Goal: Task Accomplishment & Management: Manage account settings

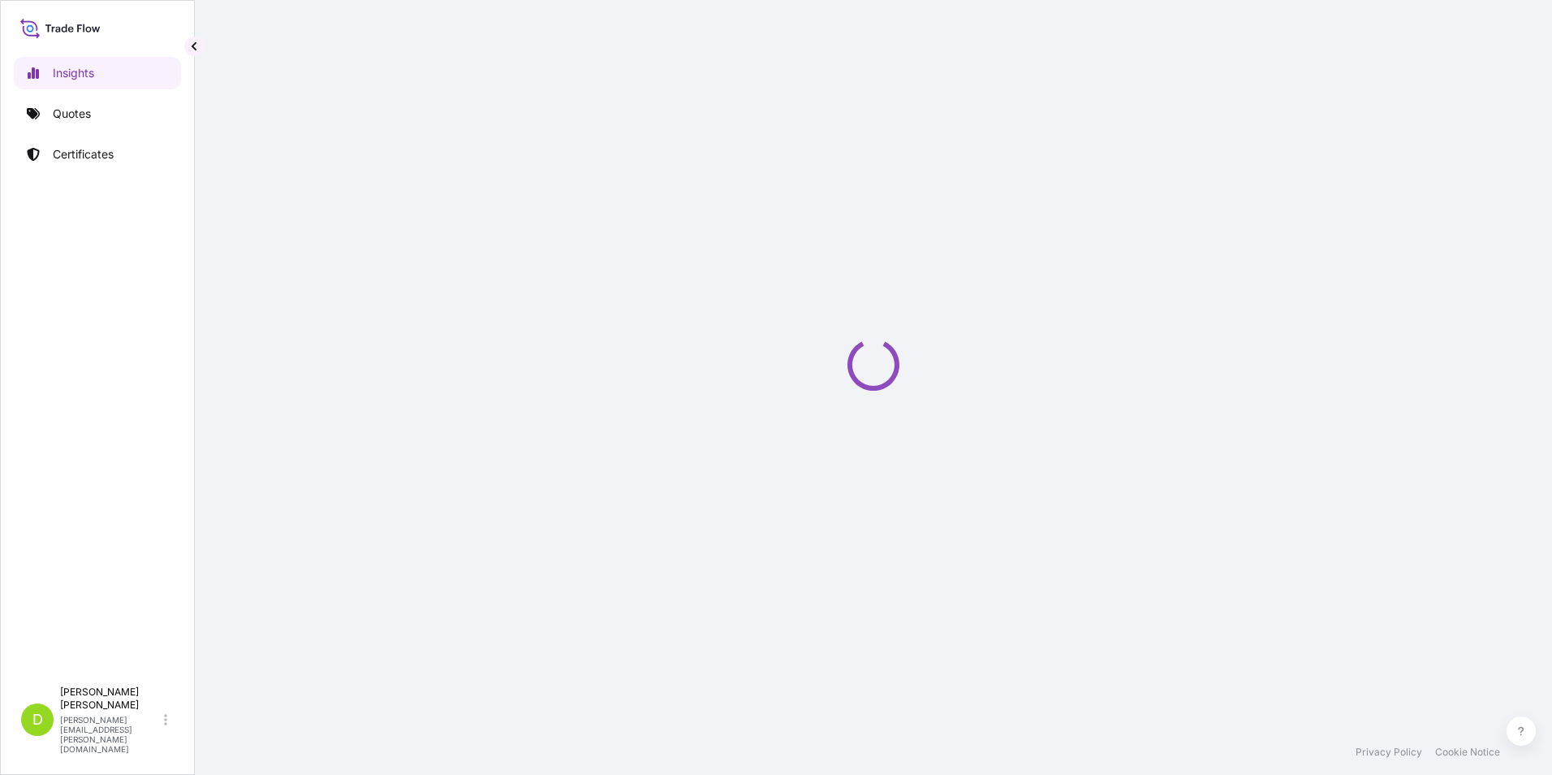
select select "2025"
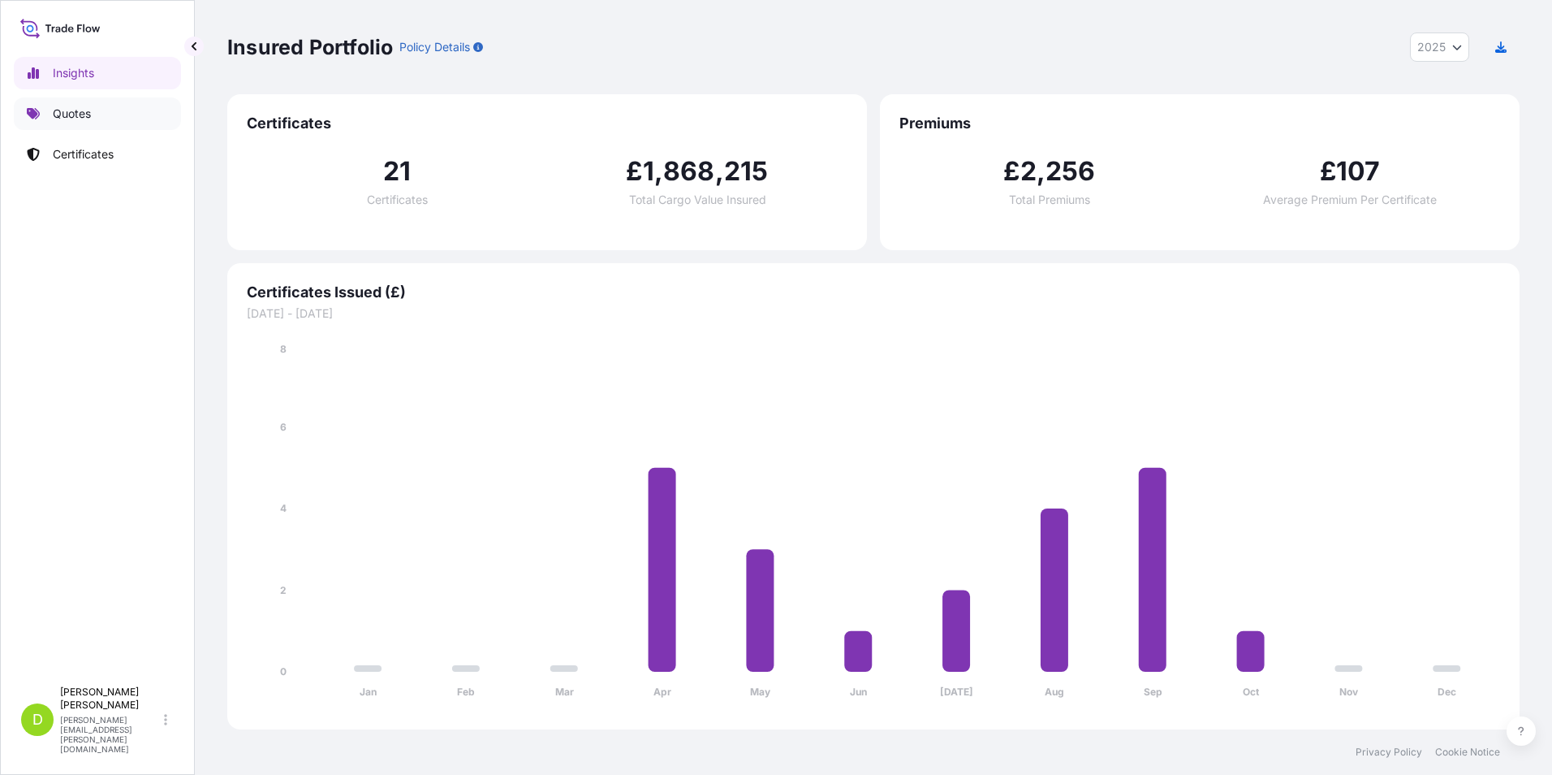
click at [87, 111] on p "Quotes" at bounding box center [72, 114] width 38 height 16
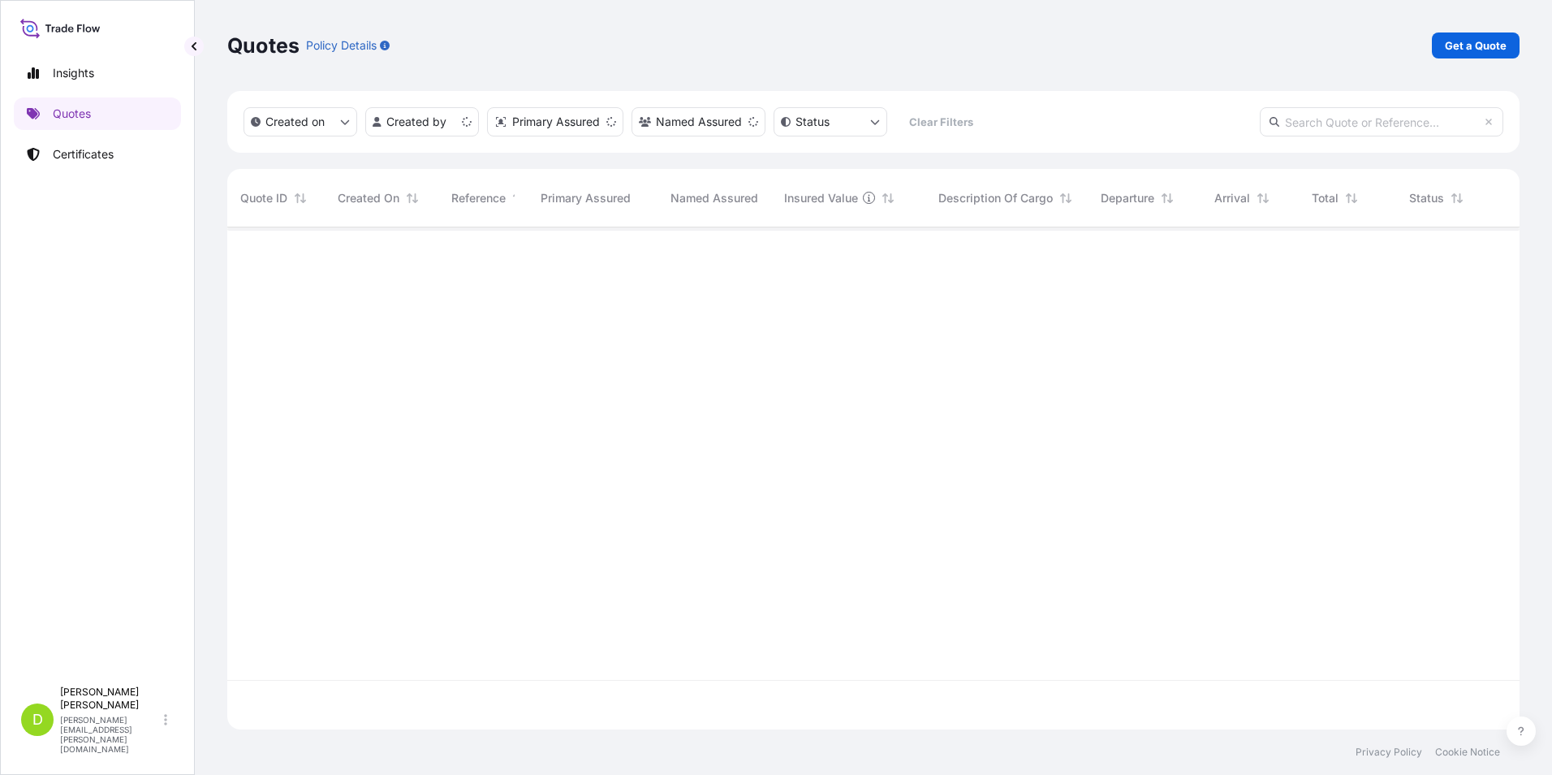
scroll to position [499, 1280]
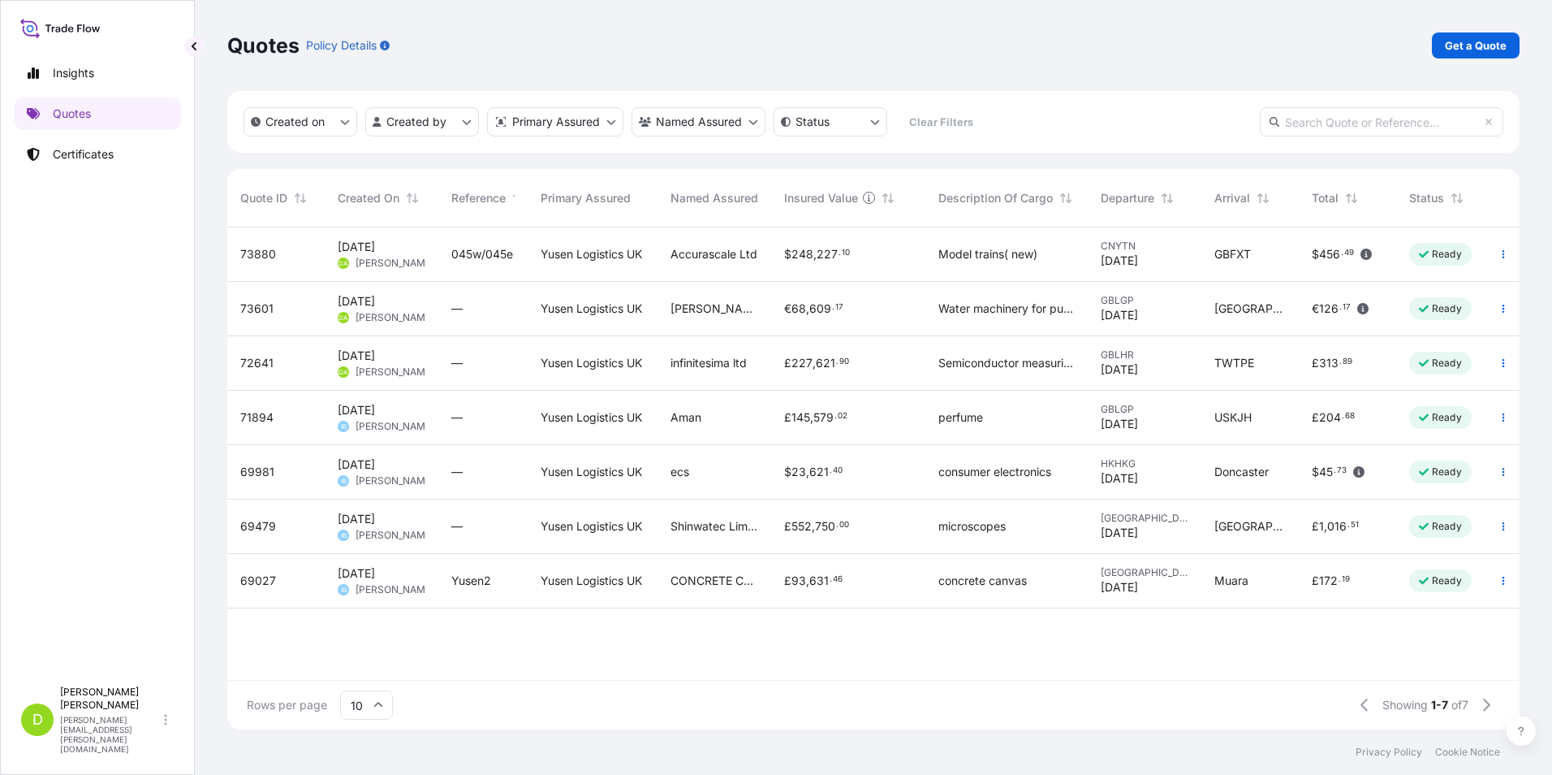
click at [375, 244] on span "8 Oct 2025" at bounding box center [356, 247] width 37 height 16
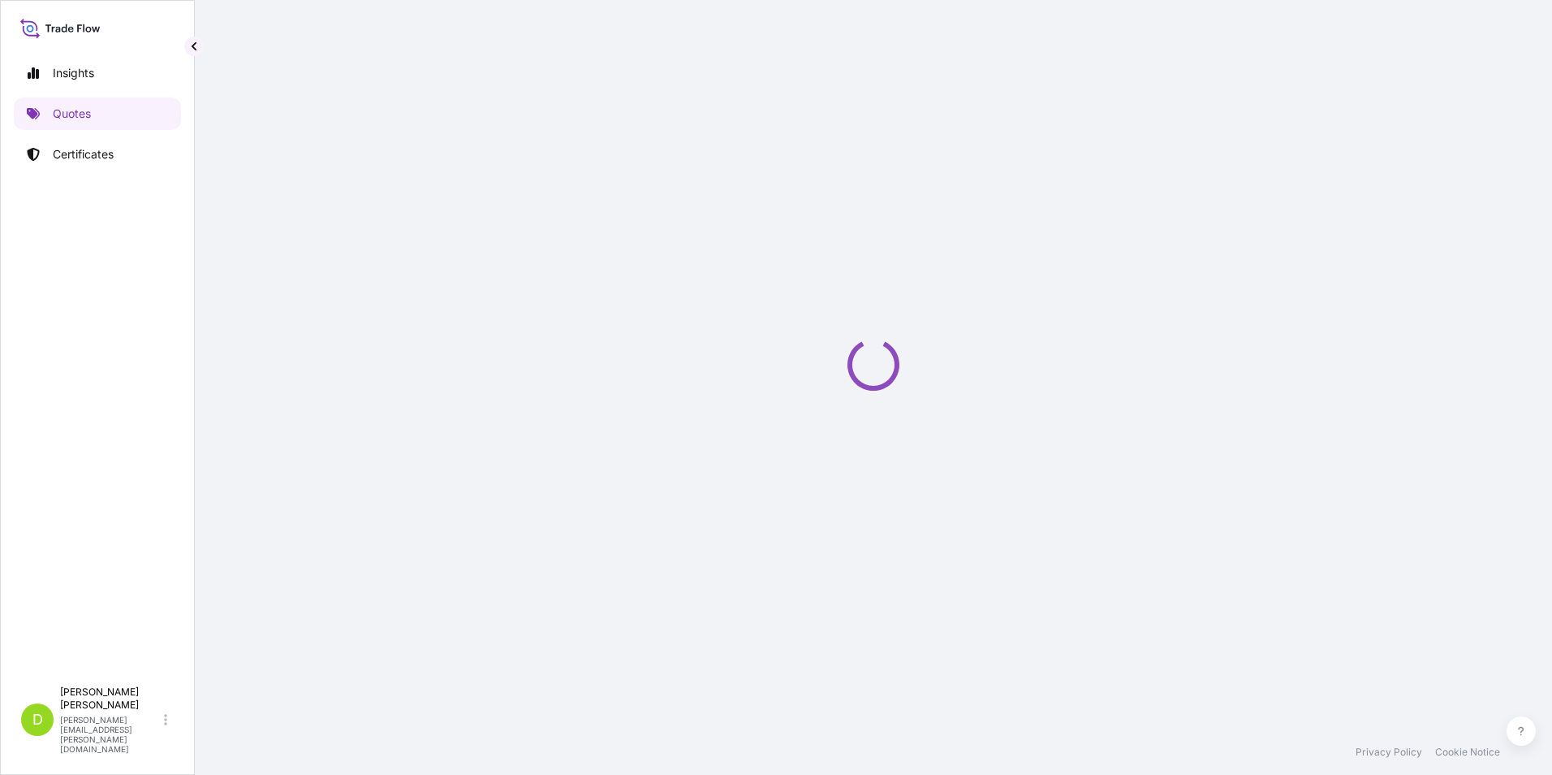
select select "Road / Inland"
select select "Sea"
select select "Road / Inland"
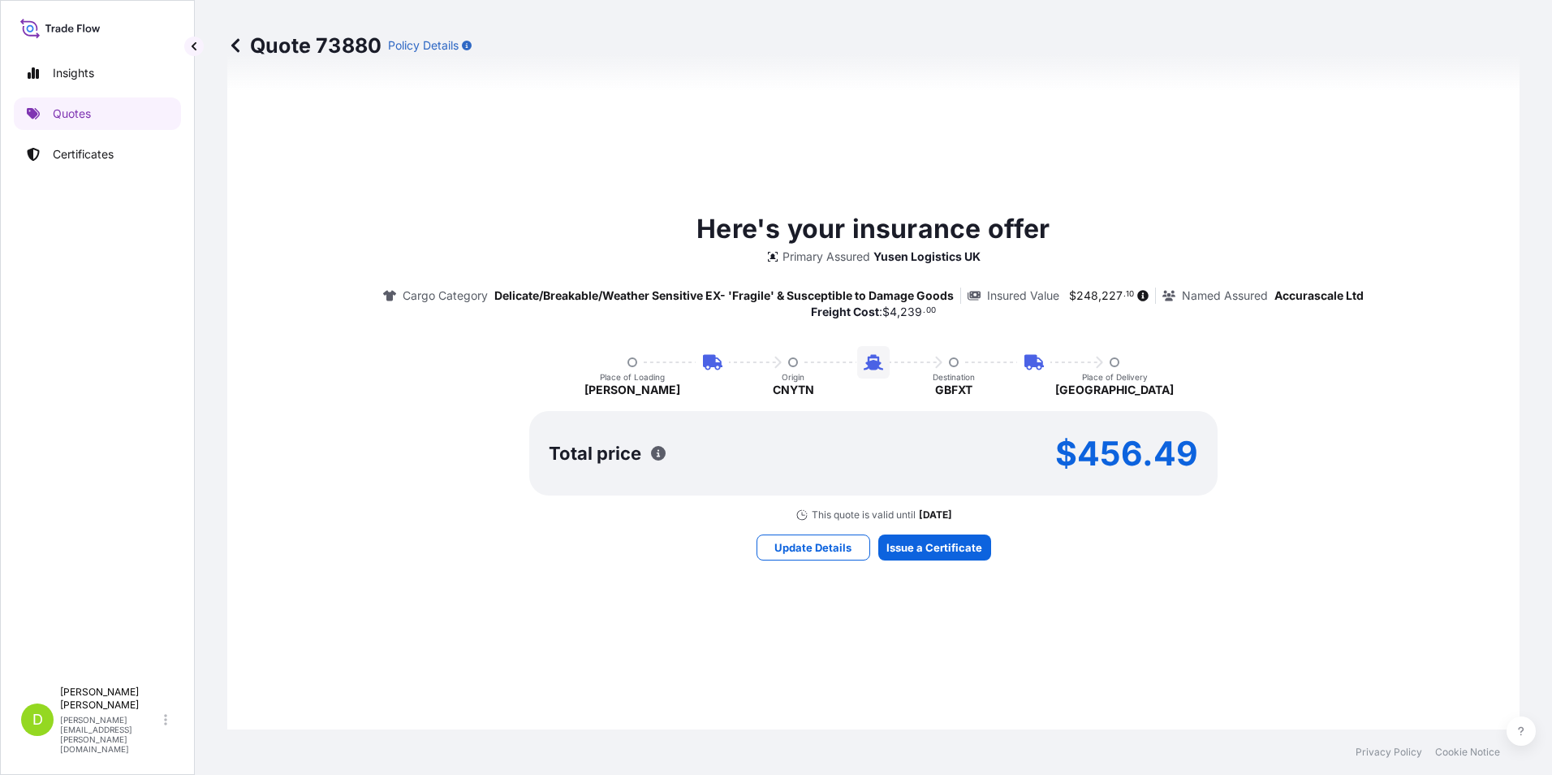
scroll to position [1104, 0]
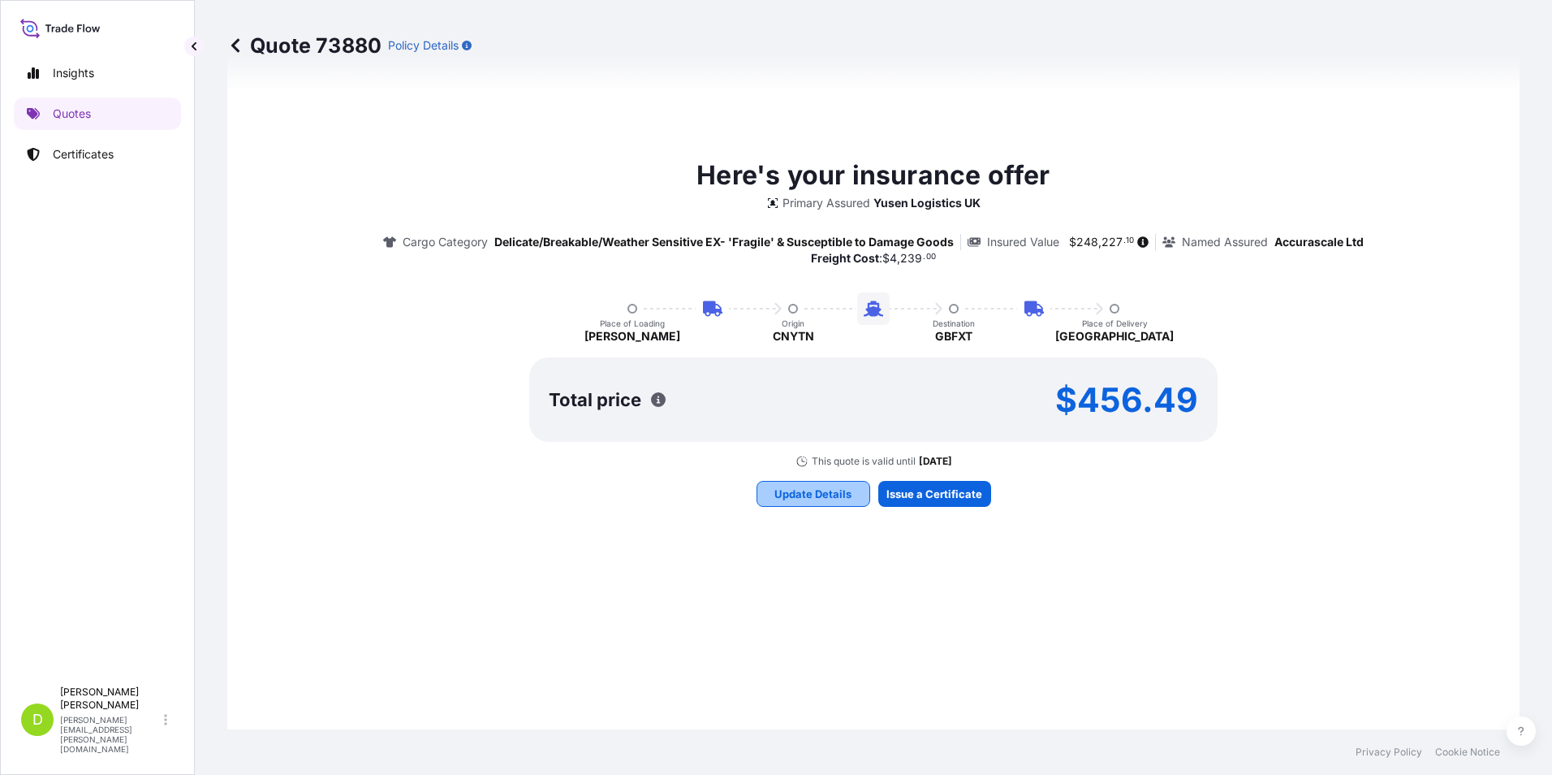
click at [784, 486] on p "Update Details" at bounding box center [813, 494] width 77 height 16
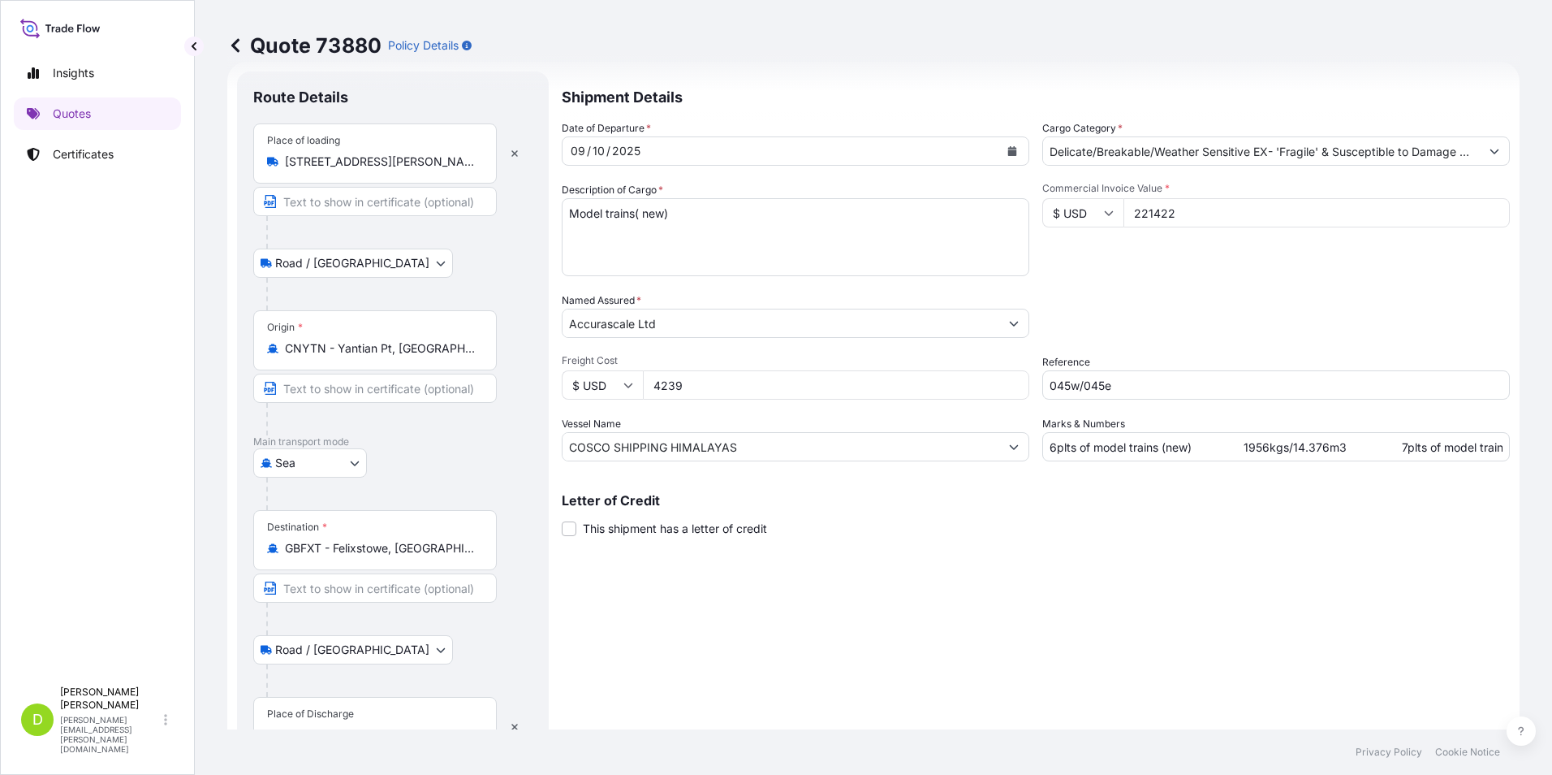
scroll to position [26, 0]
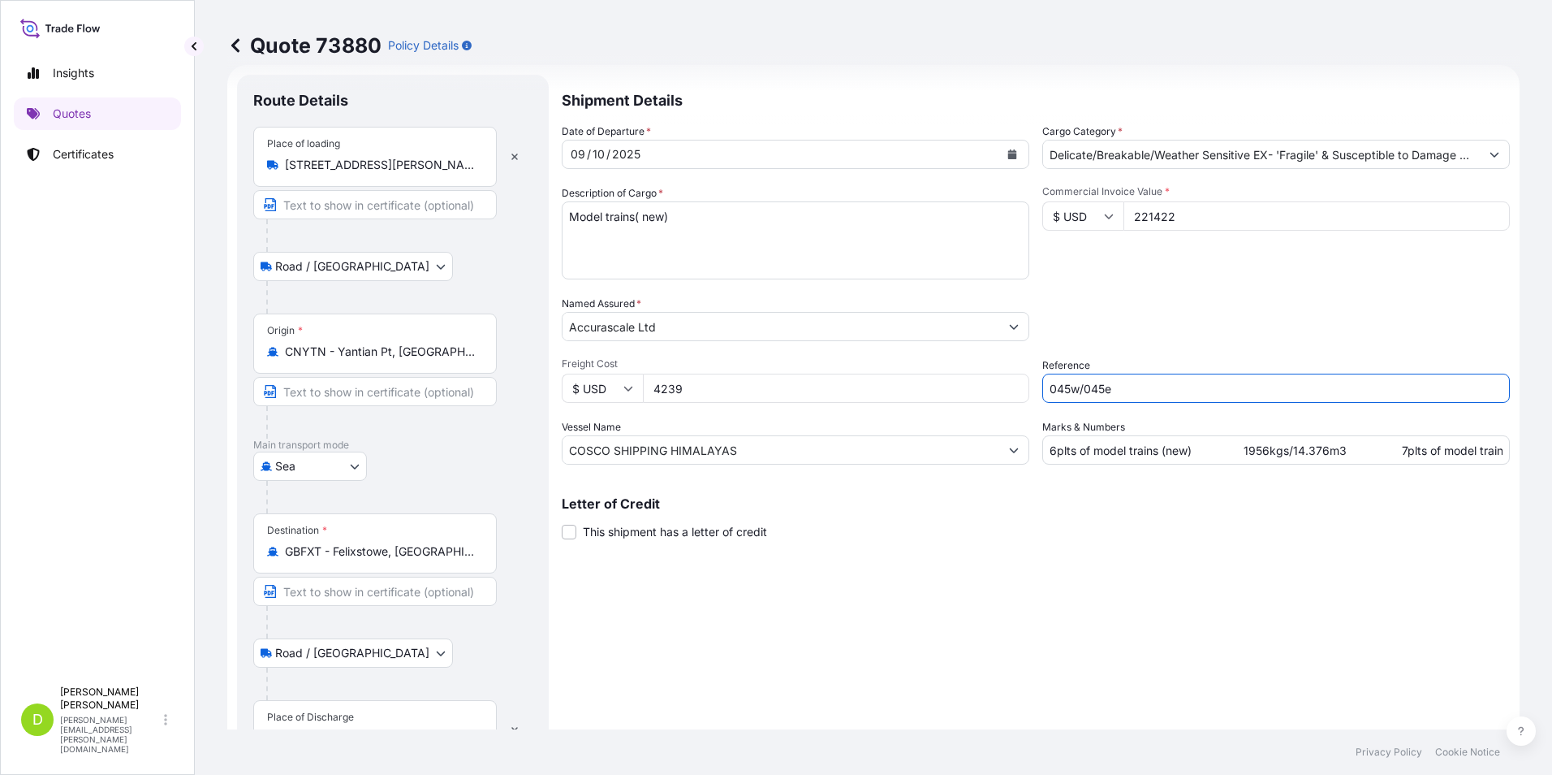
click at [1143, 386] on input "045w/045e" at bounding box center [1276, 387] width 468 height 29
type input "0"
click at [1168, 380] on input "Reference" at bounding box center [1276, 387] width 468 height 29
paste input "SZS0133600"
click at [1163, 388] on input "SZS0133600" at bounding box center [1276, 387] width 468 height 29
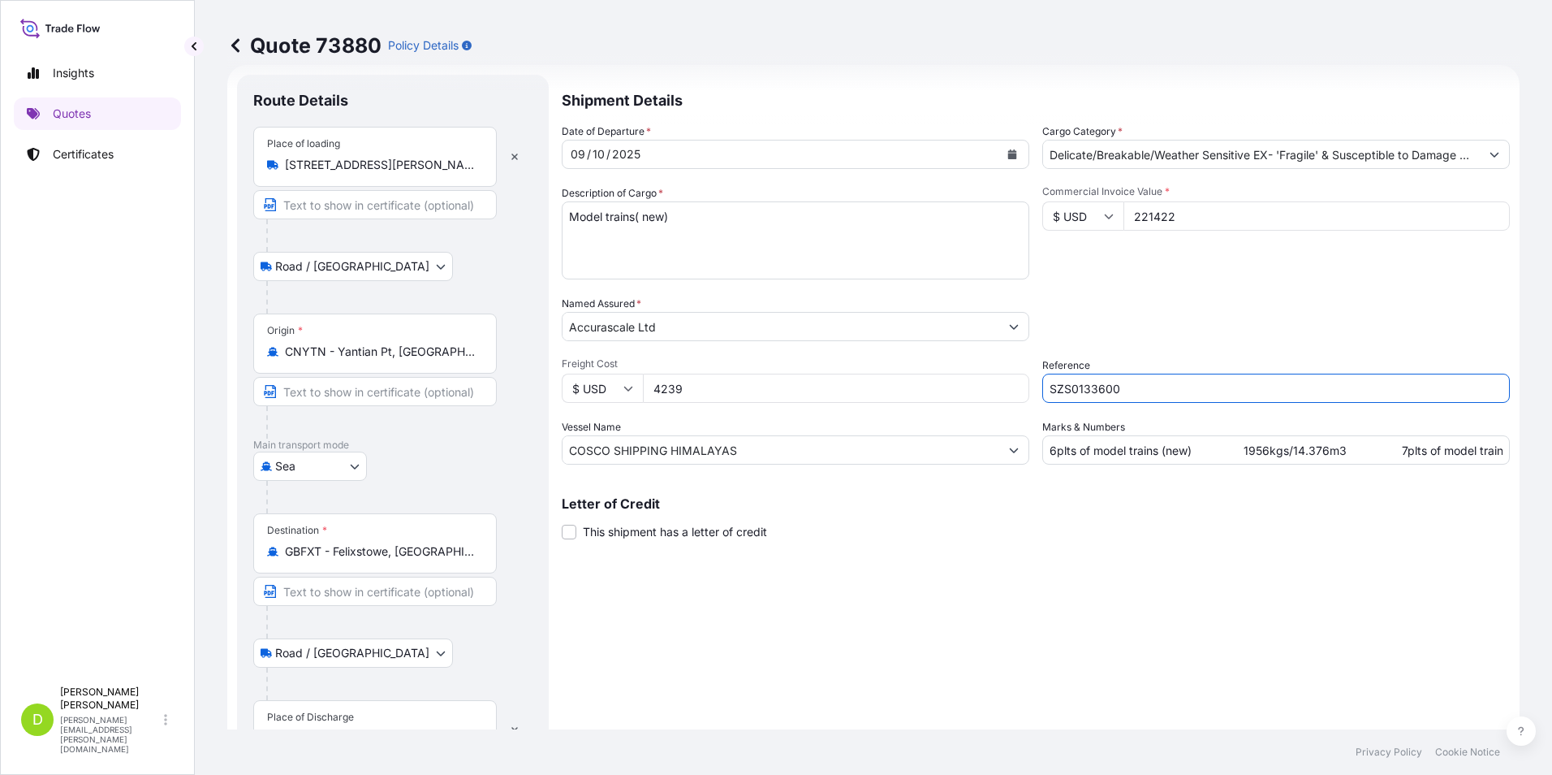
paste input "SZS0133602"
type input "SZS0133600 SZS0133602"
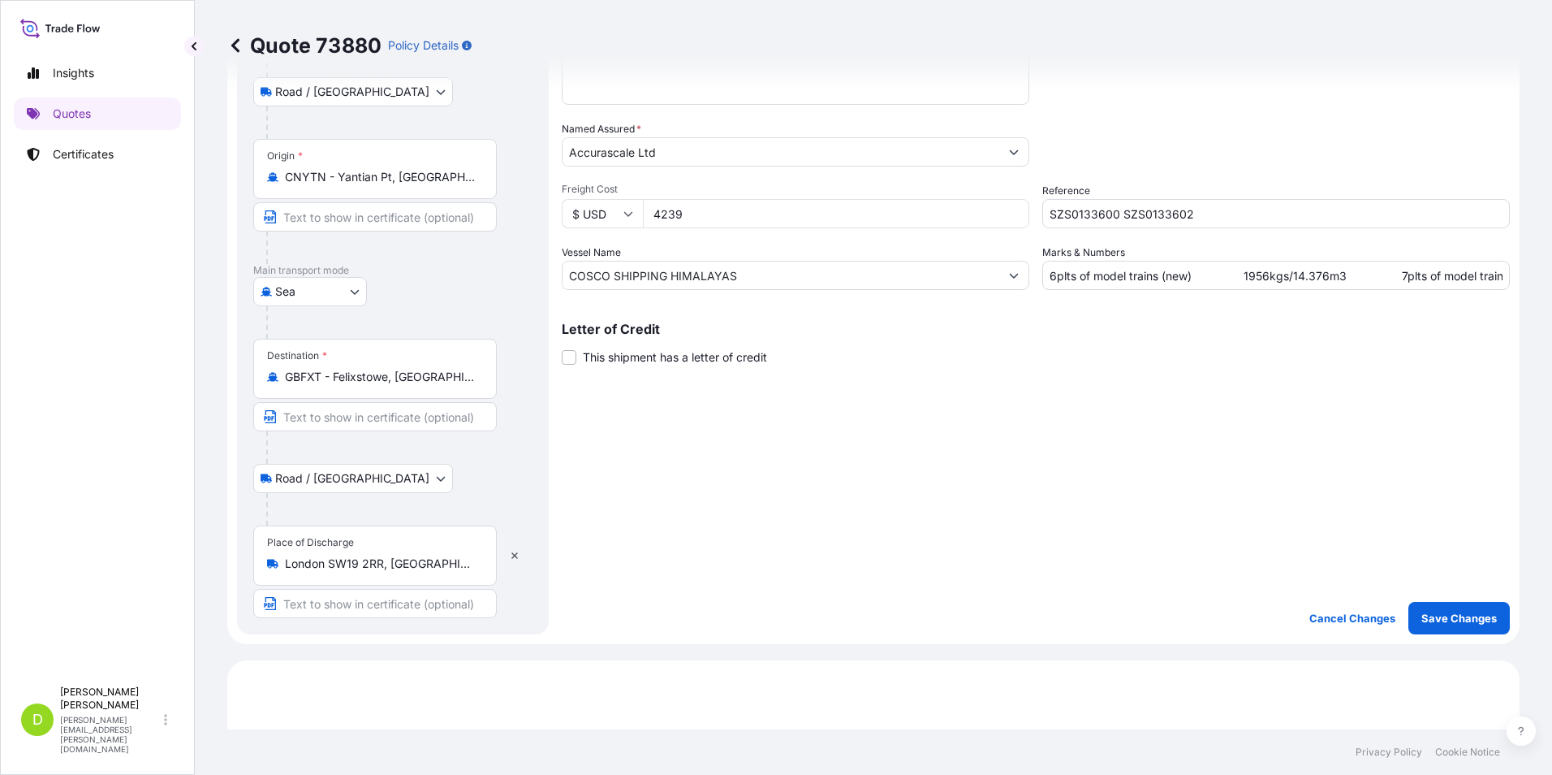
scroll to position [244, 0]
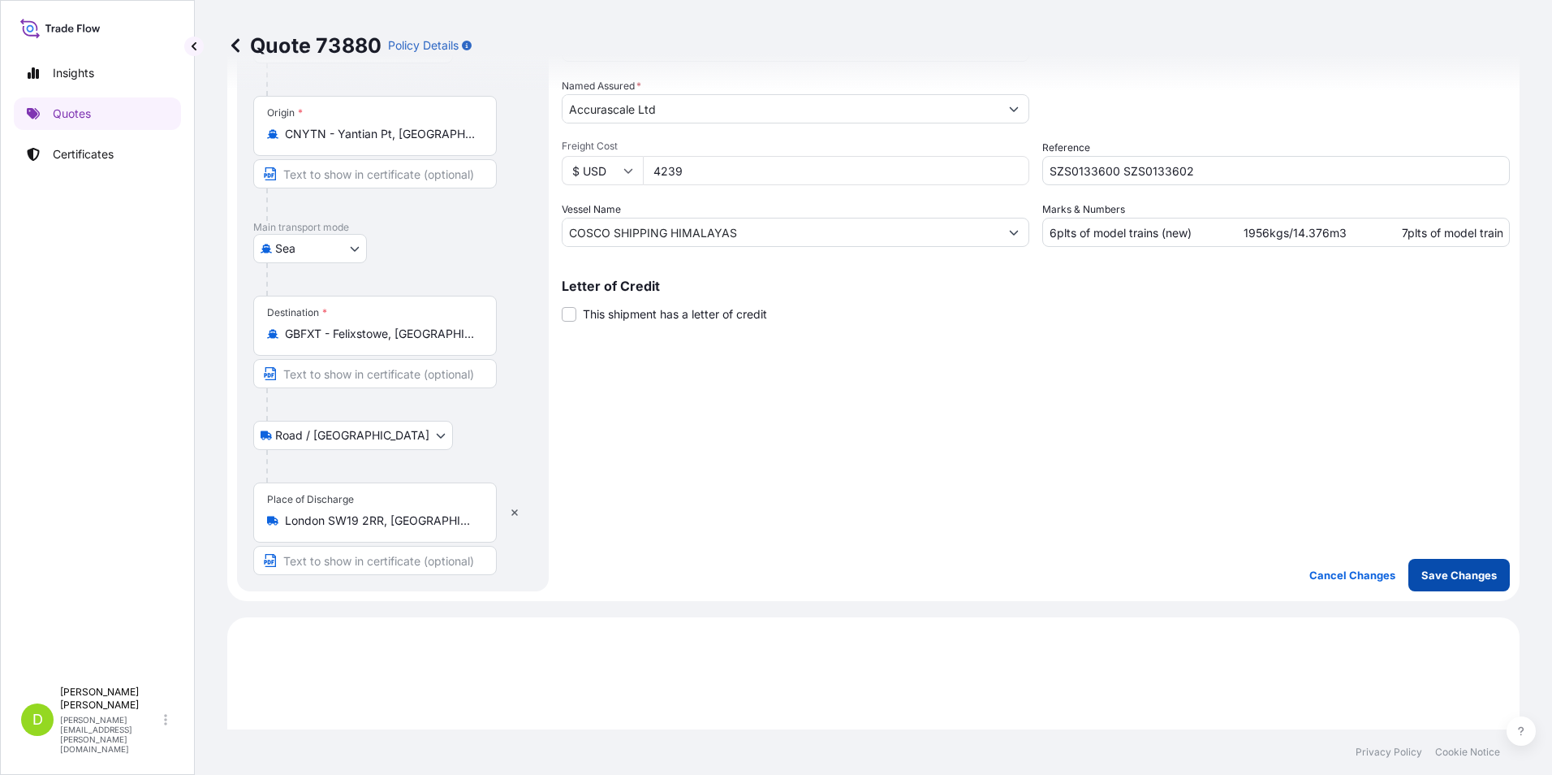
click at [1438, 570] on p "Save Changes" at bounding box center [1460, 575] width 76 height 16
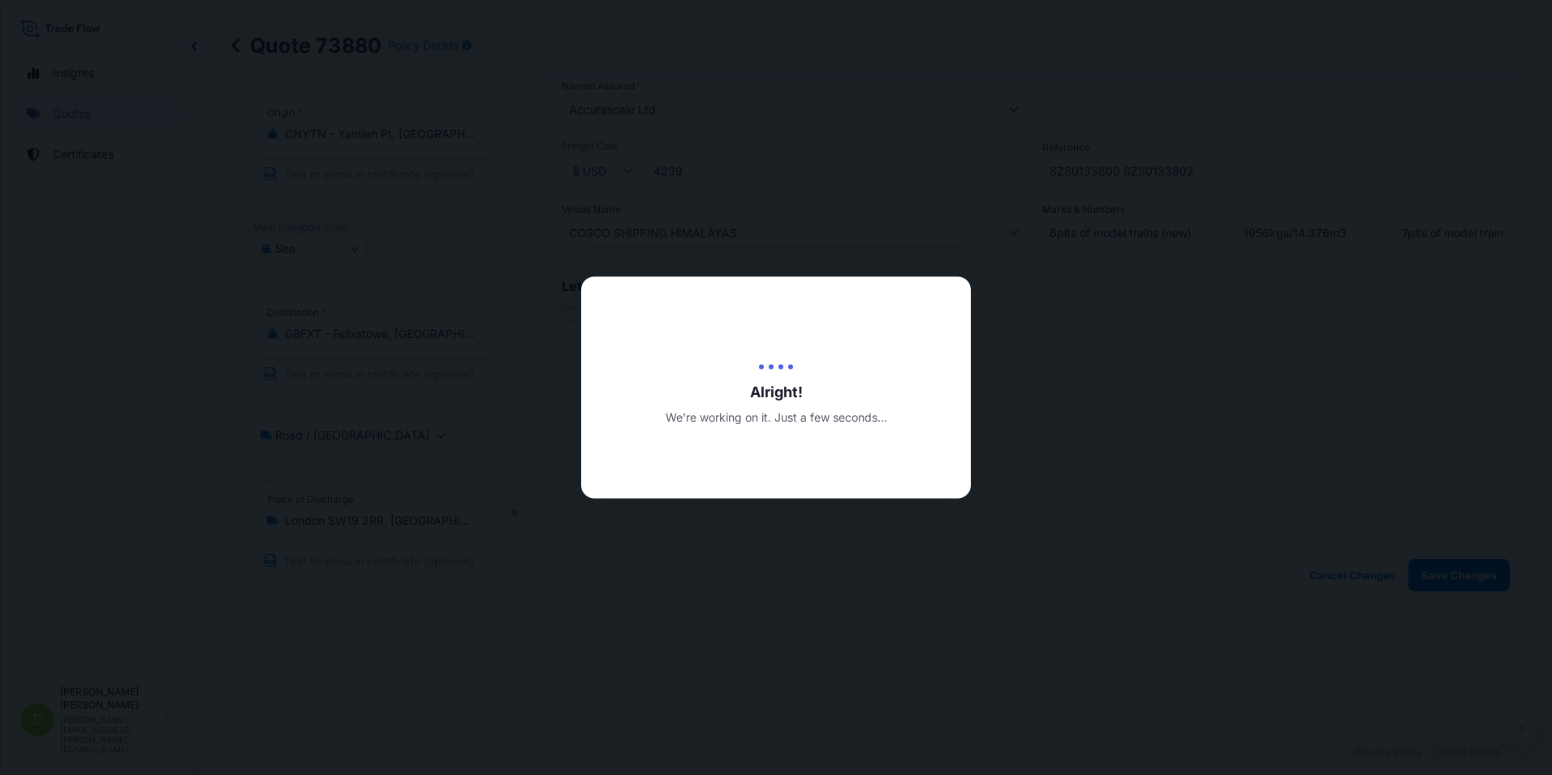
type input "09/10/2025"
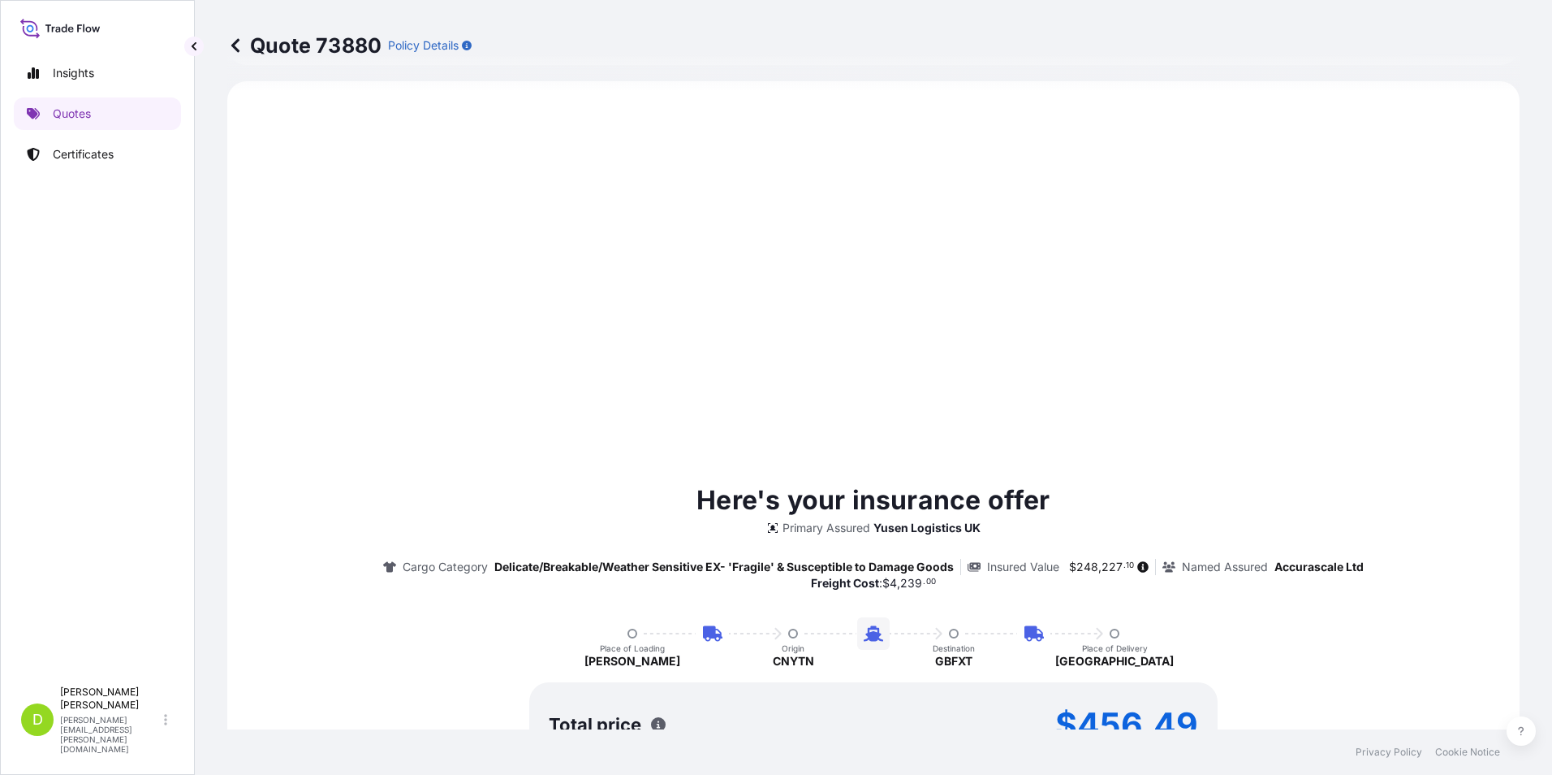
select select "Road / Inland"
select select "Sea"
select select "Road / Inland"
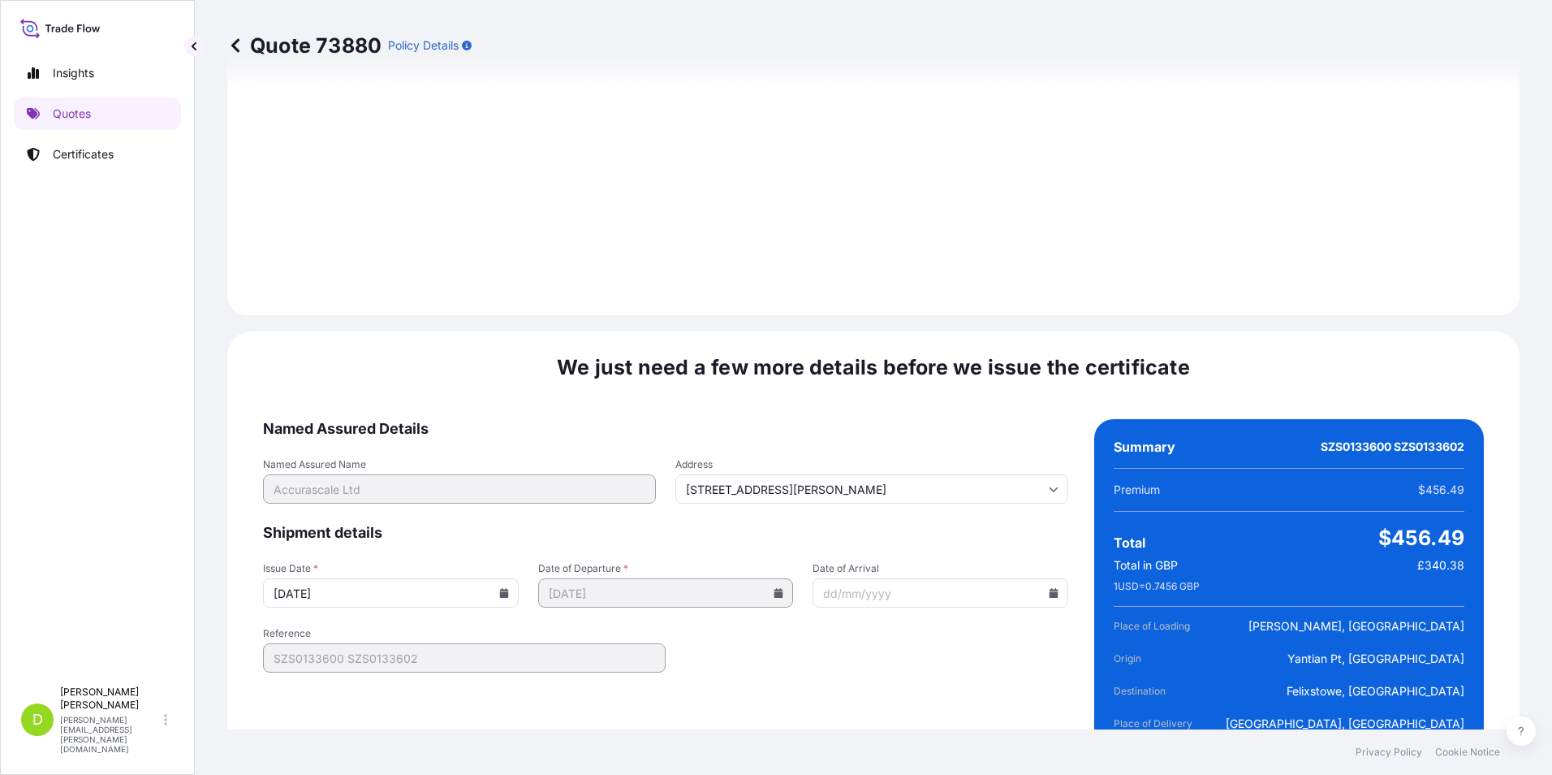
scroll to position [2296, 0]
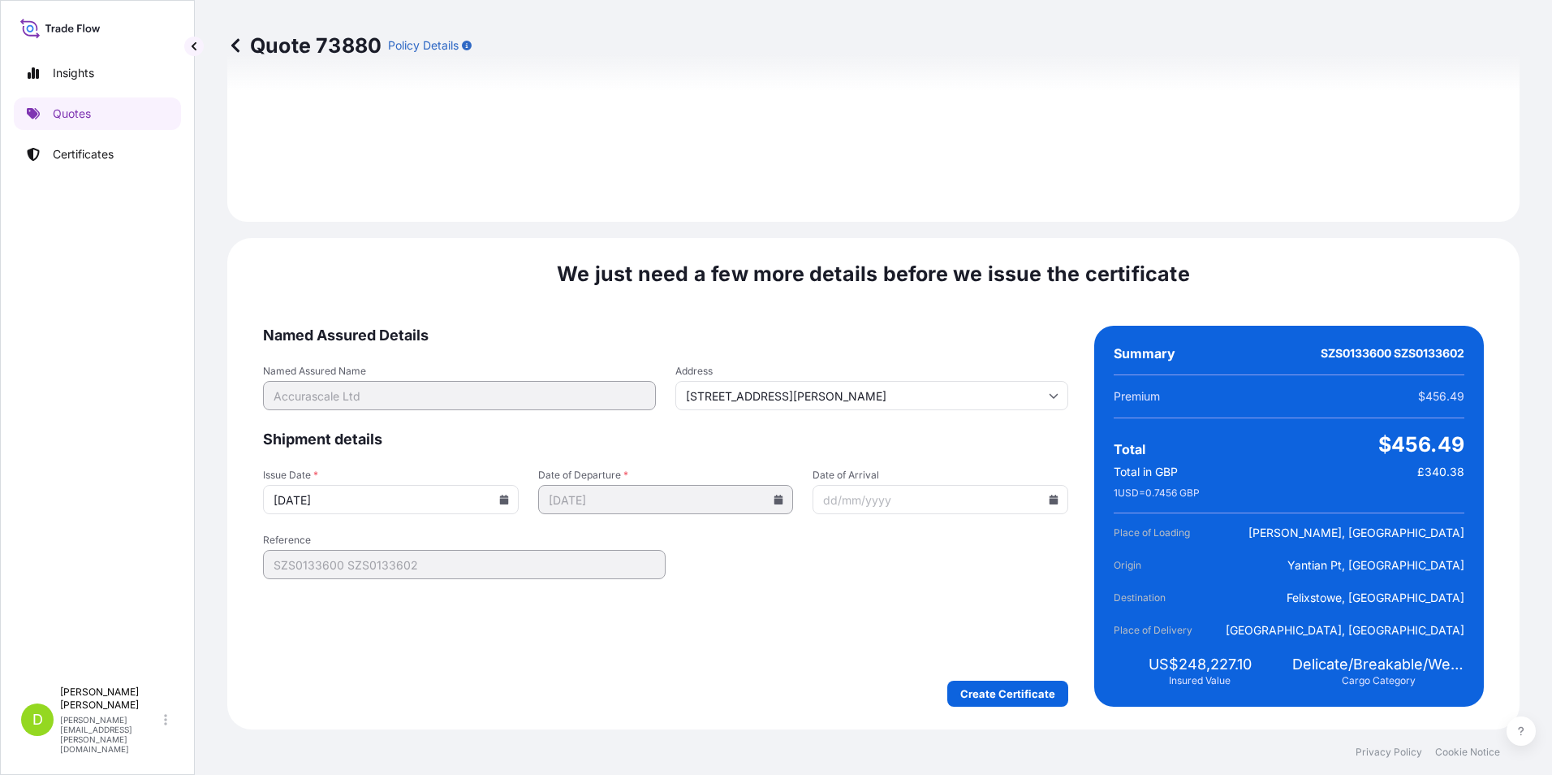
click at [1050, 499] on icon at bounding box center [1054, 499] width 9 height 10
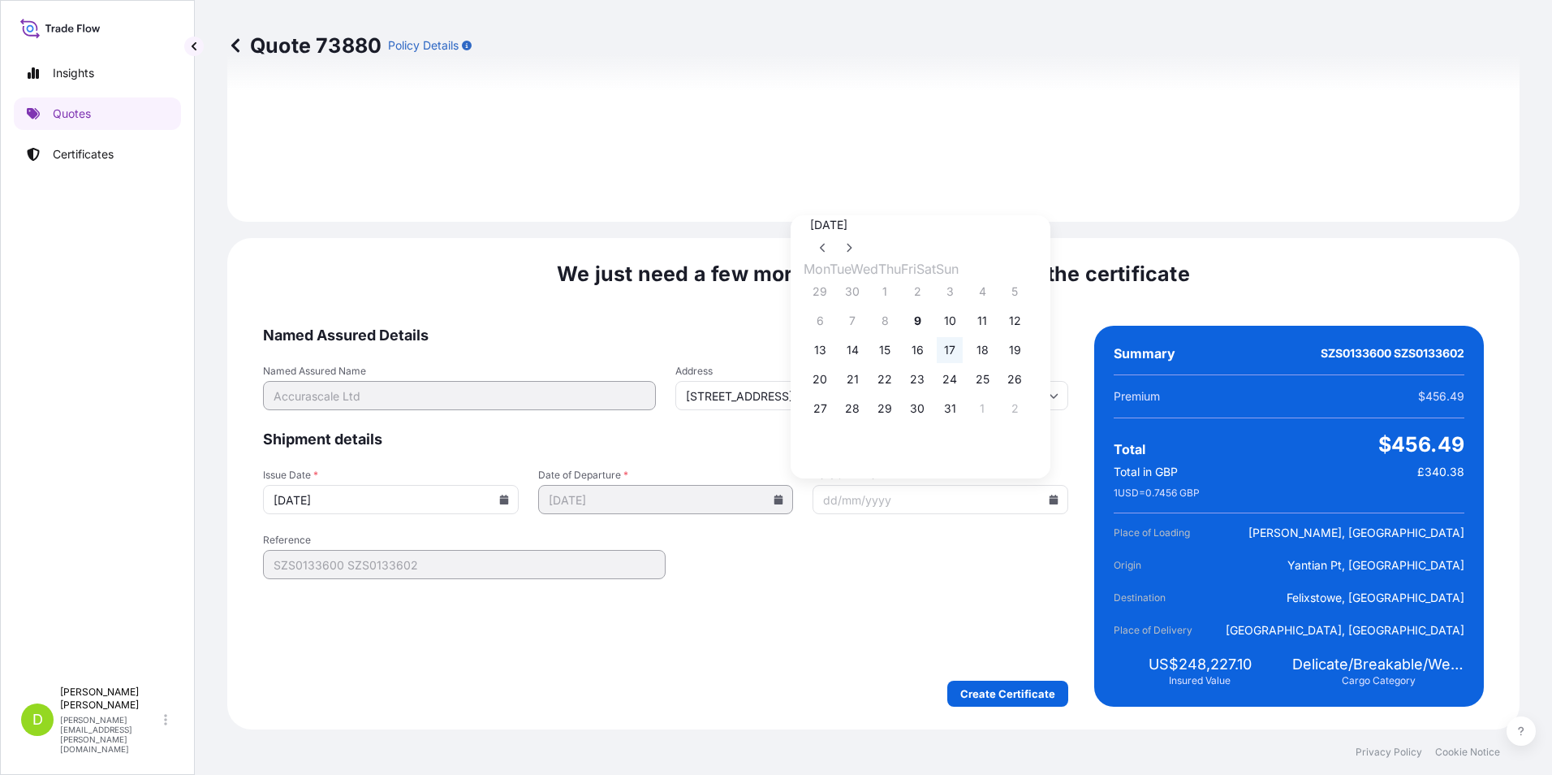
click at [963, 356] on button "17" at bounding box center [950, 350] width 26 height 26
type input "17/10/2025"
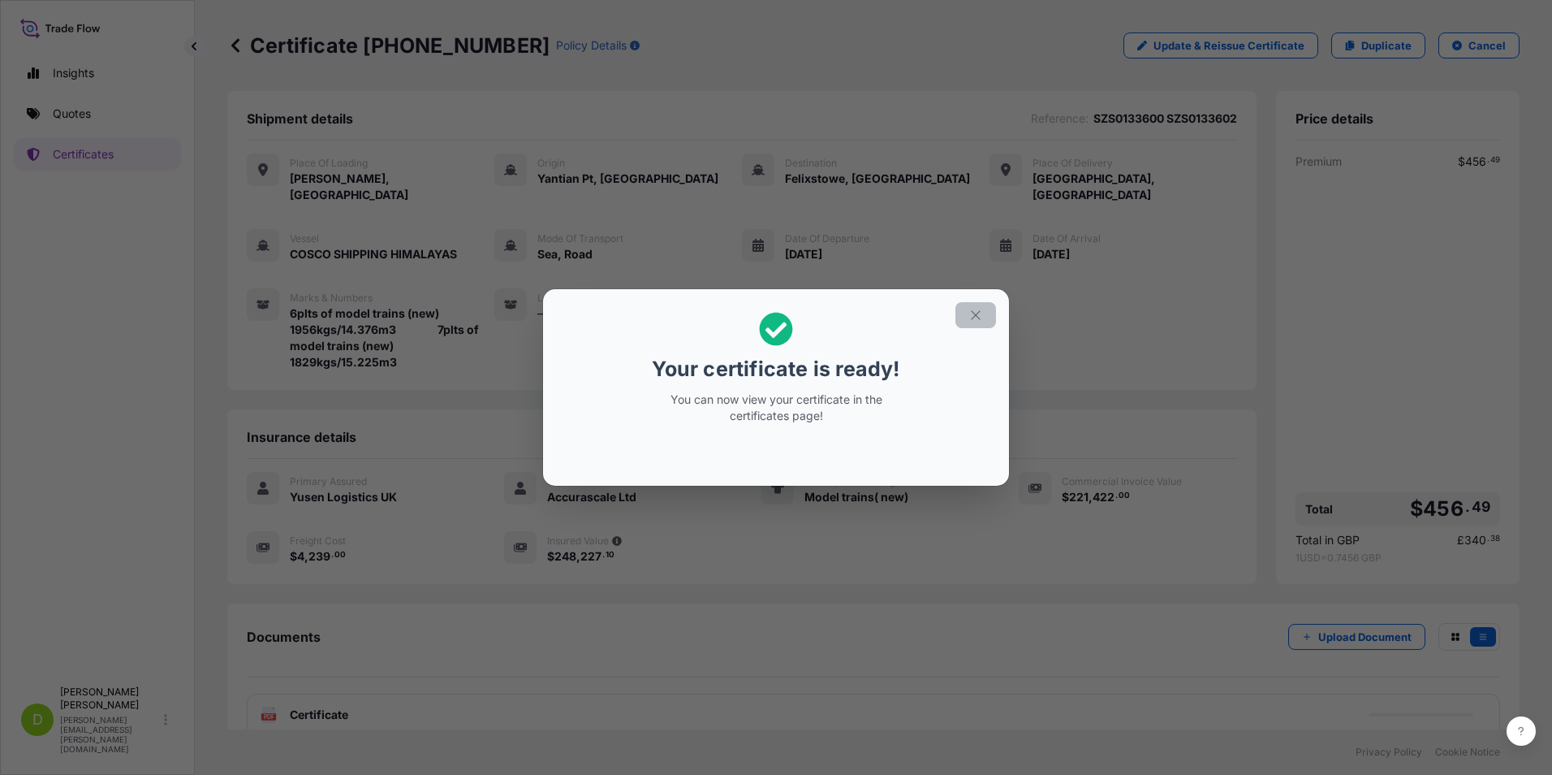
click at [978, 317] on icon "button" at bounding box center [975, 314] width 9 height 9
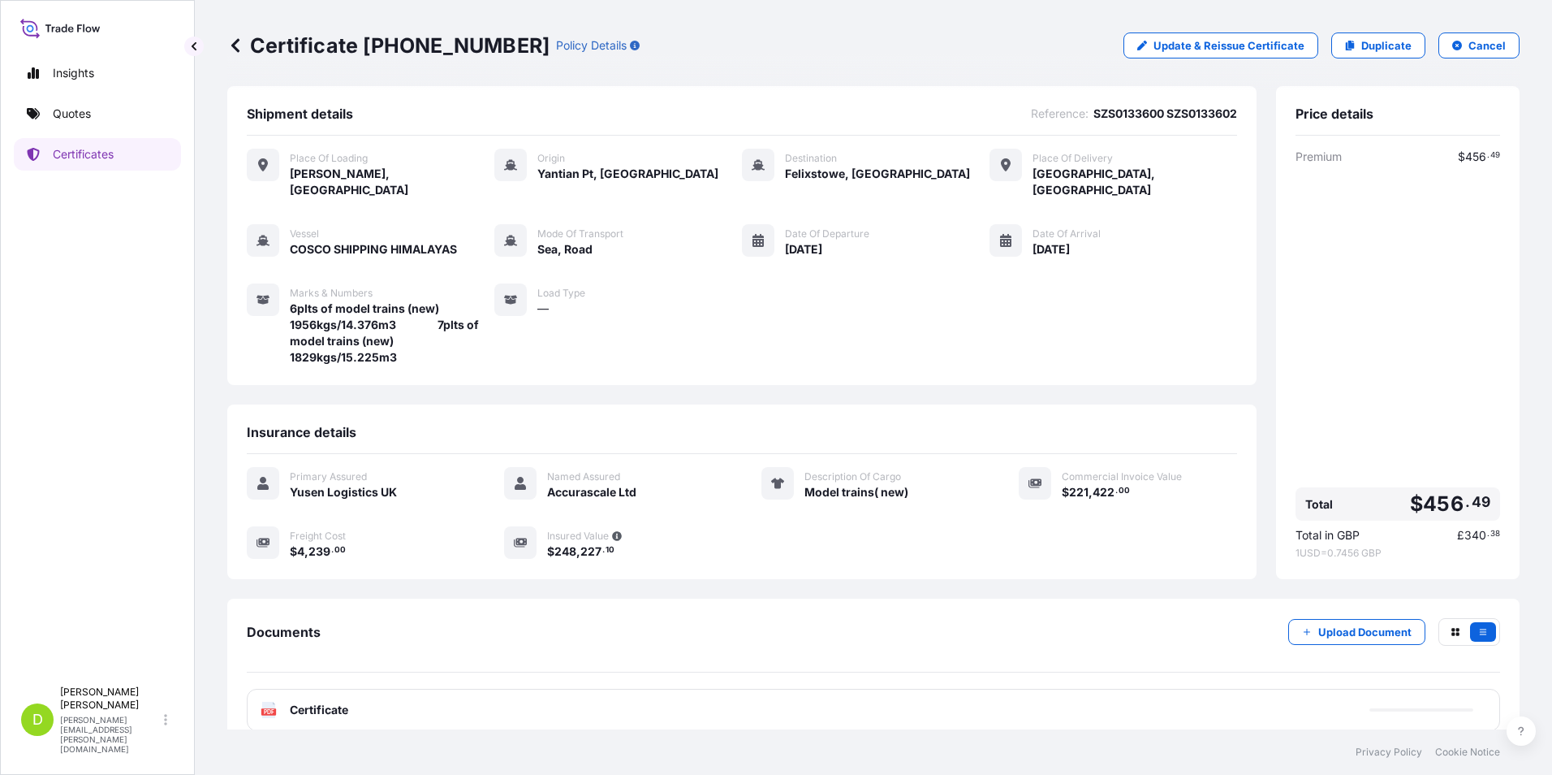
scroll to position [10, 0]
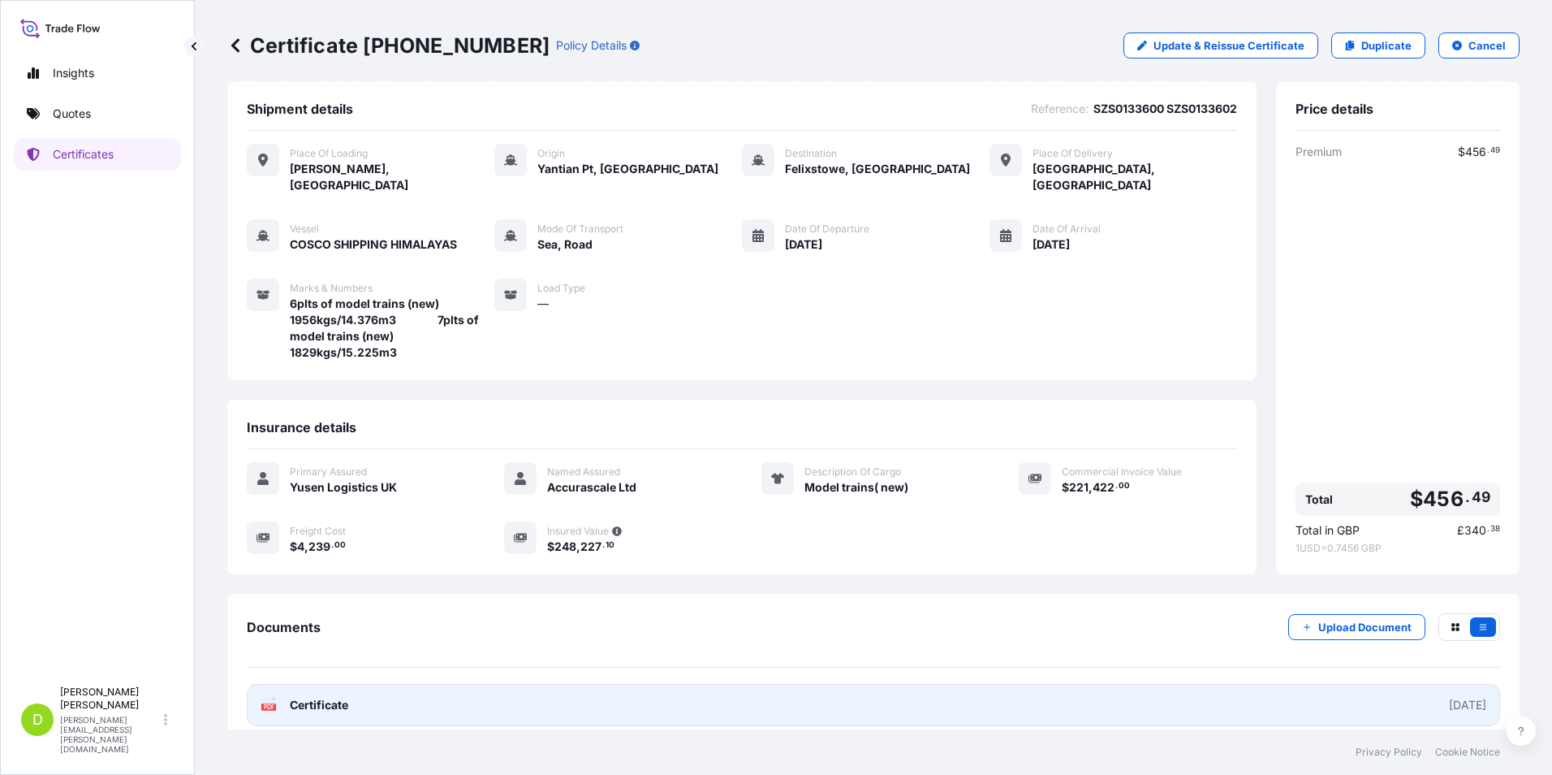
click at [565, 696] on link "PDF Certificate 2025-10-09" at bounding box center [874, 705] width 1254 height 42
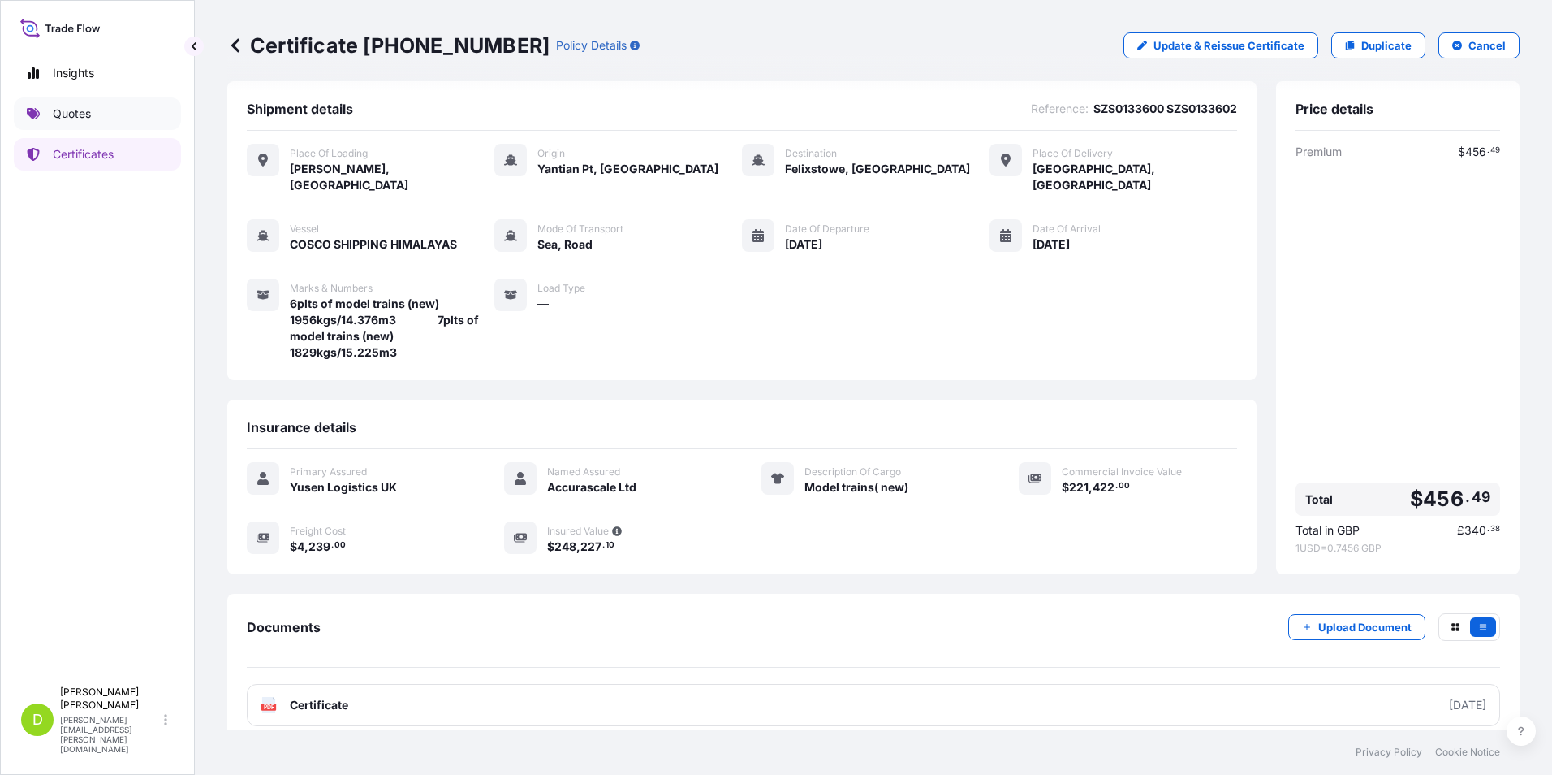
click at [76, 110] on p "Quotes" at bounding box center [72, 114] width 38 height 16
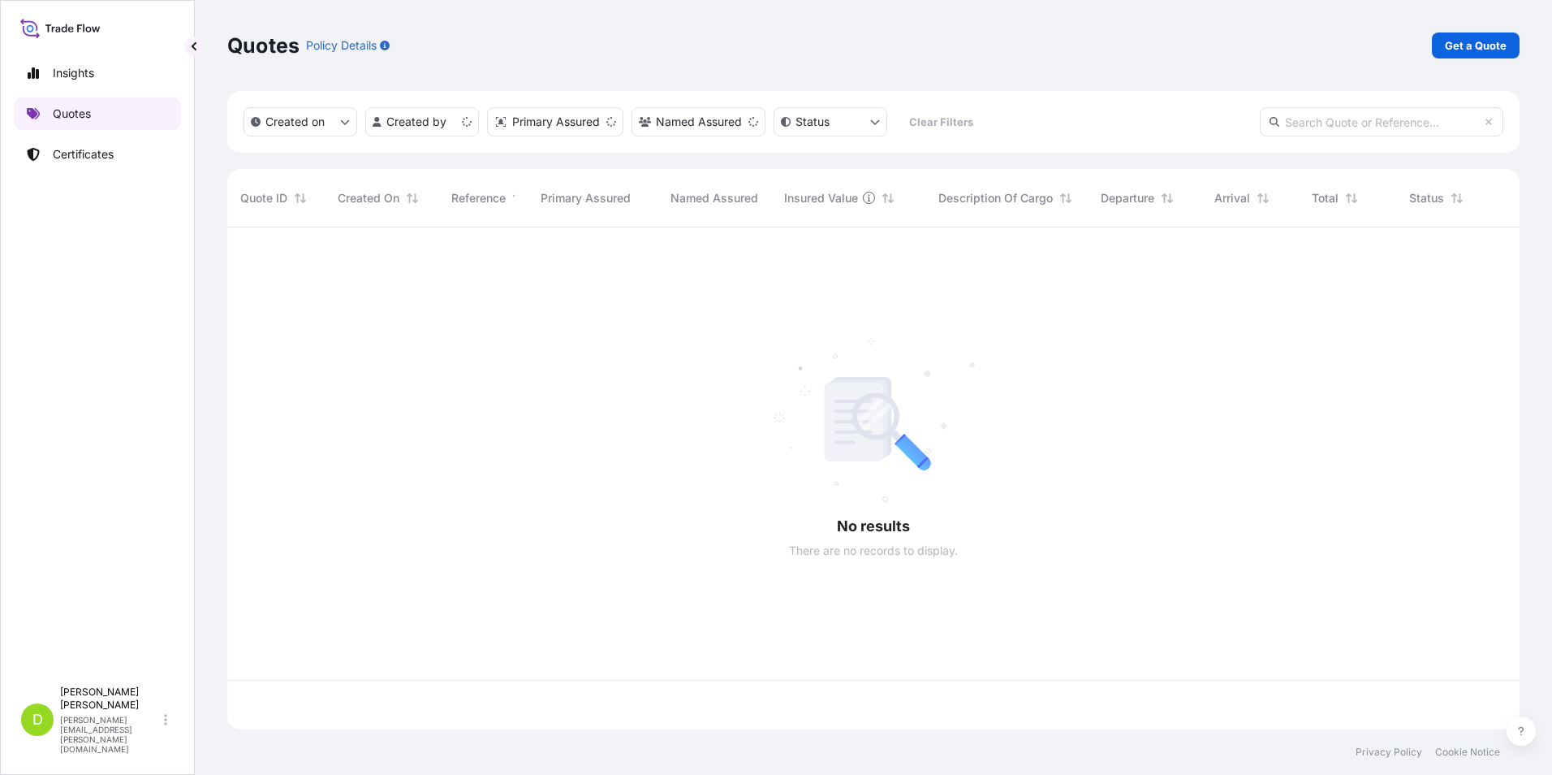
scroll to position [499, 1280]
